Goal: Transaction & Acquisition: Purchase product/service

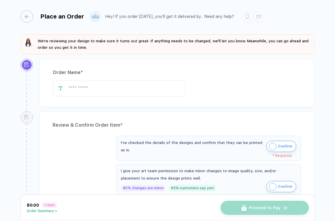
type input "**********"
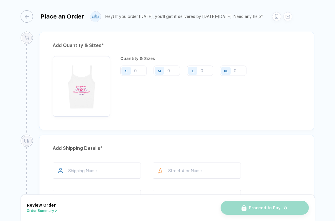
scroll to position [277, 0]
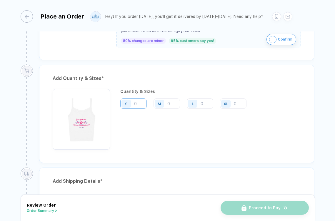
click at [143, 105] on input "number" at bounding box center [133, 103] width 26 height 10
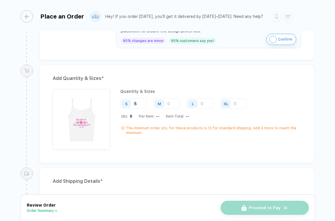
type input "8"
click at [165, 105] on div "M" at bounding box center [160, 103] width 14 height 10
click at [166, 105] on div "M" at bounding box center [160, 103] width 14 height 10
click at [167, 105] on div "M" at bounding box center [160, 103] width 14 height 10
click at [169, 101] on input "number" at bounding box center [166, 103] width 26 height 10
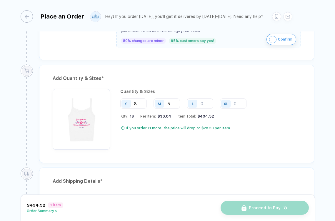
type input "5"
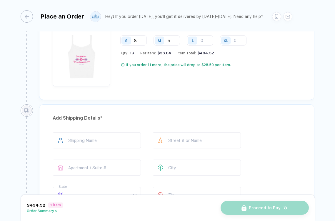
scroll to position [336, 0]
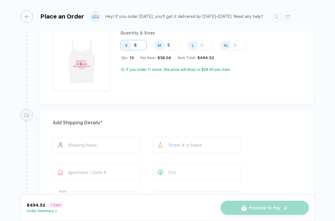
click at [145, 40] on input "8" at bounding box center [133, 45] width 26 height 10
click at [144, 42] on input "8" at bounding box center [133, 45] width 26 height 10
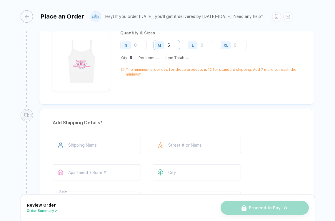
click at [172, 43] on input "5" at bounding box center [166, 45] width 26 height 10
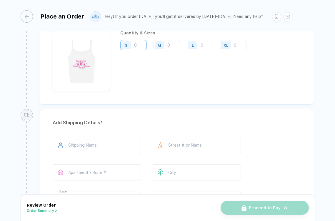
click at [141, 43] on input "number" at bounding box center [133, 45] width 26 height 10
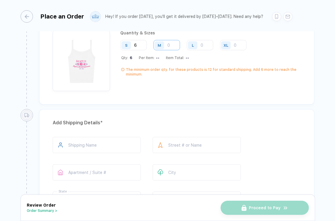
type input "6"
click at [172, 41] on input "number" at bounding box center [166, 45] width 26 height 10
type input "4"
type input "5"
click at [104, 138] on input "text" at bounding box center [97, 145] width 88 height 16
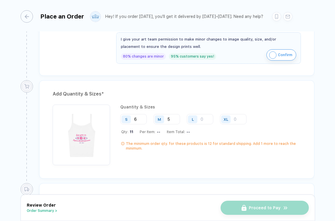
scroll to position [64, 0]
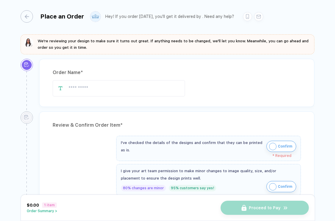
type input "**********"
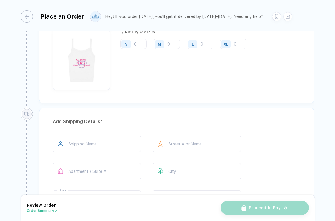
scroll to position [318, 0]
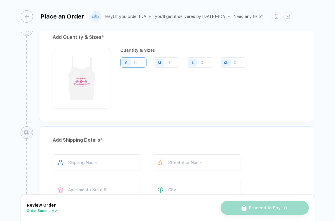
click at [138, 62] on input "number" at bounding box center [133, 62] width 26 height 10
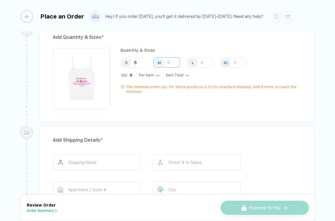
type input "6"
click at [167, 64] on input "number" at bounding box center [166, 62] width 26 height 10
type input "5"
type input "7"
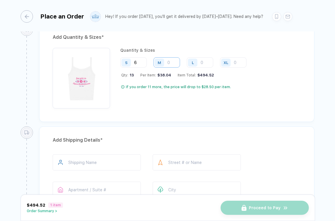
type input "8"
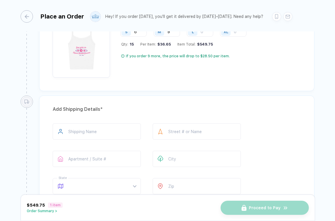
scroll to position [348, 0]
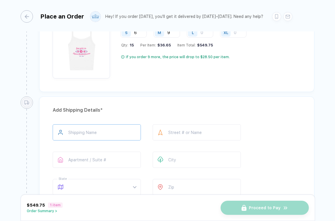
type input "9"
click at [134, 133] on input "text" at bounding box center [97, 132] width 88 height 16
type input "****"
click at [117, 153] on input "text" at bounding box center [97, 160] width 88 height 16
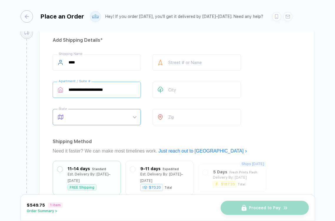
type input "**********"
click at [111, 124] on input "search" at bounding box center [99, 117] width 62 height 16
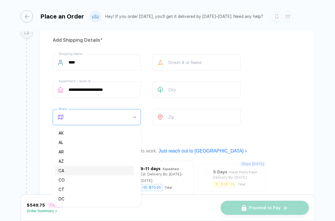
click at [106, 171] on div "CA" at bounding box center [94, 170] width 72 height 6
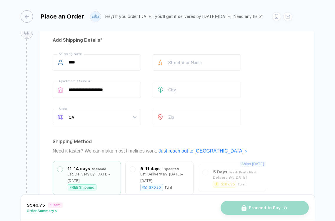
click at [177, 72] on div "Street # or Name" at bounding box center [196, 63] width 88 height 19
click at [177, 63] on input "text" at bounding box center [196, 62] width 88 height 16
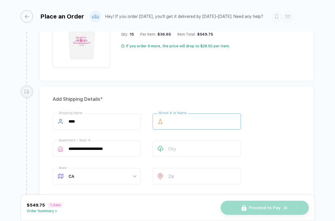
scroll to position [366, 0]
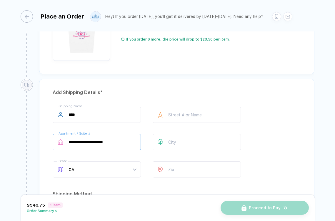
click at [118, 139] on input "**********" at bounding box center [97, 142] width 88 height 16
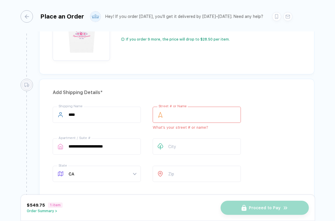
click at [181, 112] on input "text" at bounding box center [196, 115] width 88 height 16
drag, startPoint x: 78, startPoint y: 147, endPoint x: 124, endPoint y: 147, distance: 46.1
click at [124, 147] on input "**********" at bounding box center [97, 146] width 88 height 16
click at [180, 108] on input "text" at bounding box center [196, 115] width 88 height 16
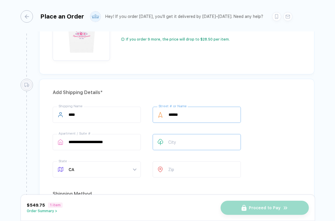
type input "******"
click at [172, 142] on input "text" at bounding box center [196, 142] width 88 height 16
type input "******"
click at [172, 163] on input "number" at bounding box center [196, 169] width 88 height 16
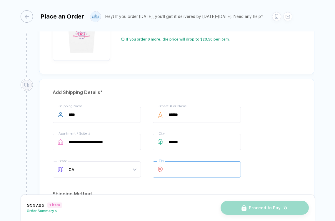
type input "*****"
click at [284, 120] on div "**********" at bounding box center [177, 143] width 248 height 73
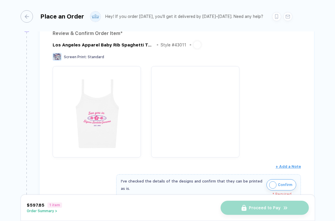
scroll to position [0, 0]
